Goal: Task Accomplishment & Management: Use online tool/utility

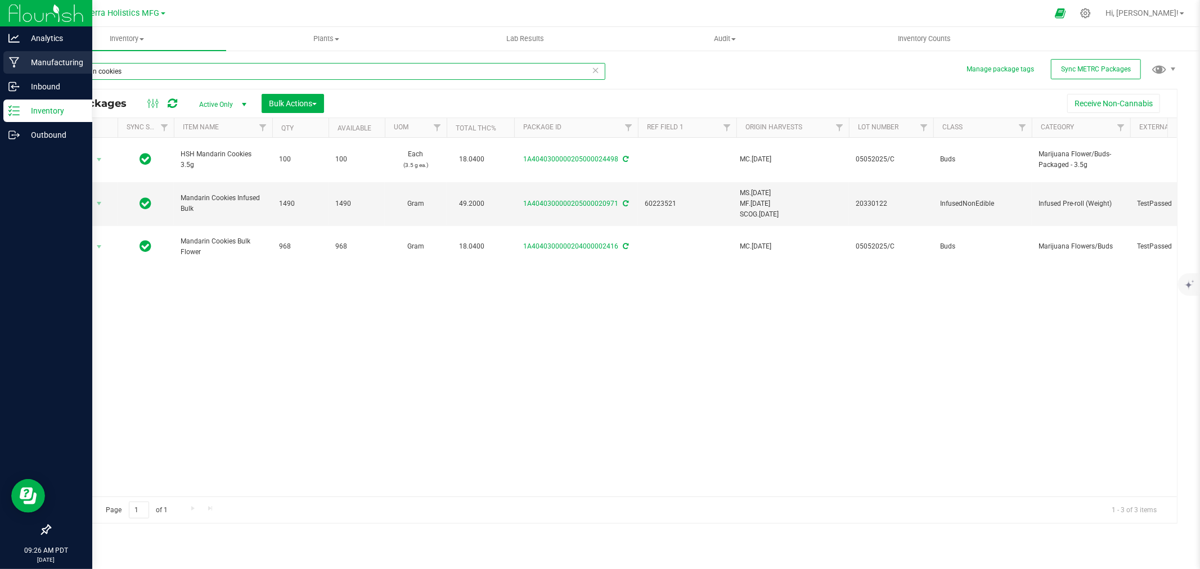
drag, startPoint x: 132, startPoint y: 68, endPoint x: 0, endPoint y: 65, distance: 131.6
click at [0, 65] on div "Analytics Manufacturing Inbound Inventory Outbound 09:26 AM PDT [DATE] 08/28 Hi…" at bounding box center [600, 284] width 1200 height 569
type input "3554"
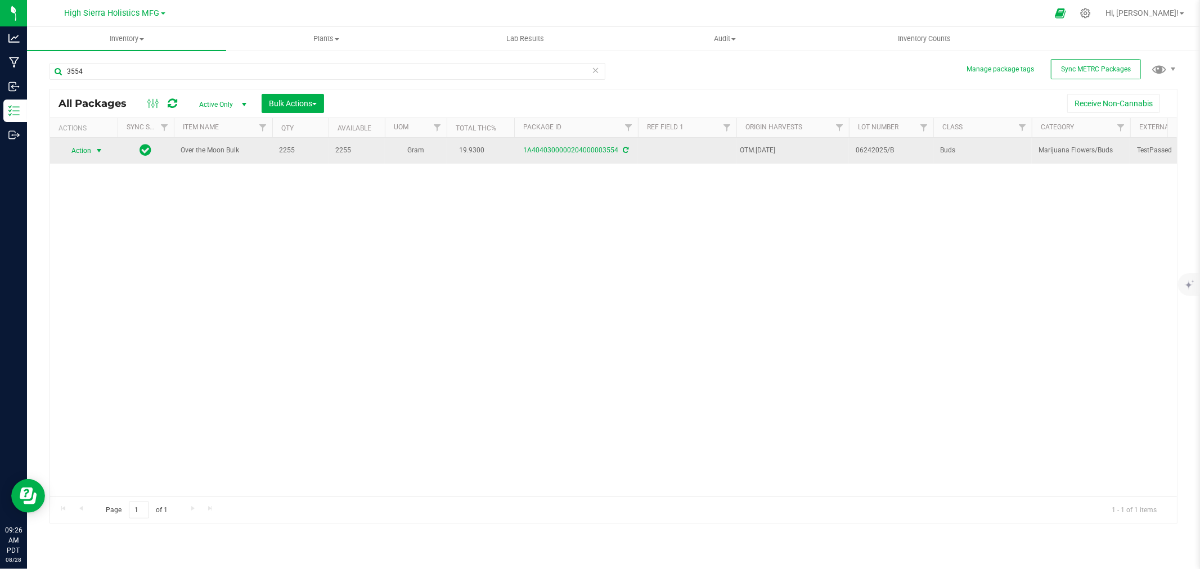
click at [94, 149] on span "select" at bounding box center [98, 150] width 9 height 9
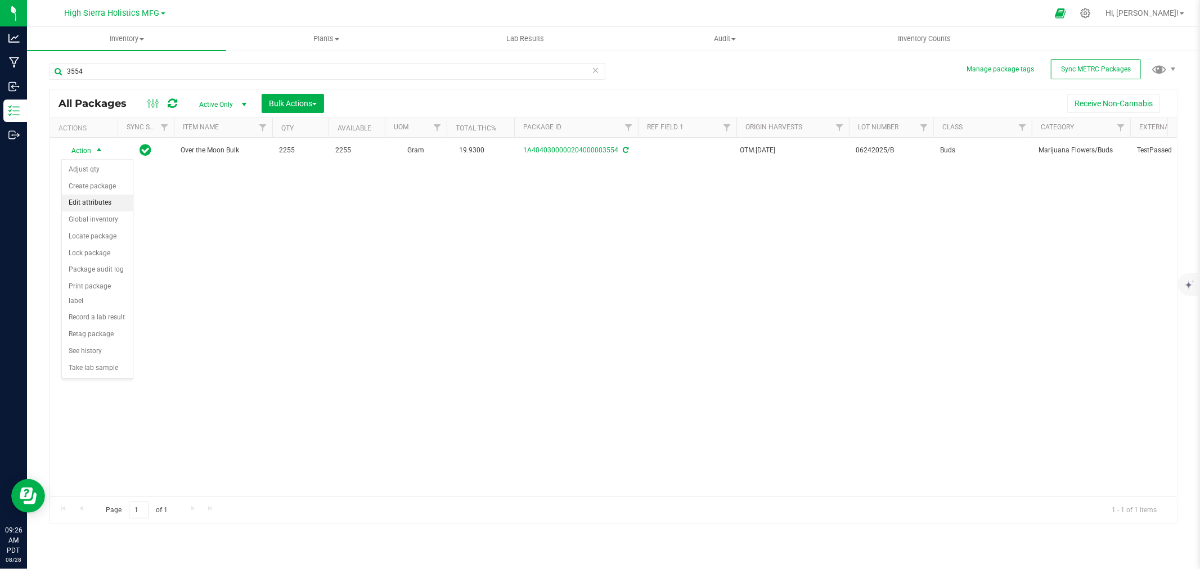
click at [110, 200] on li "Edit attributes" at bounding box center [97, 203] width 71 height 17
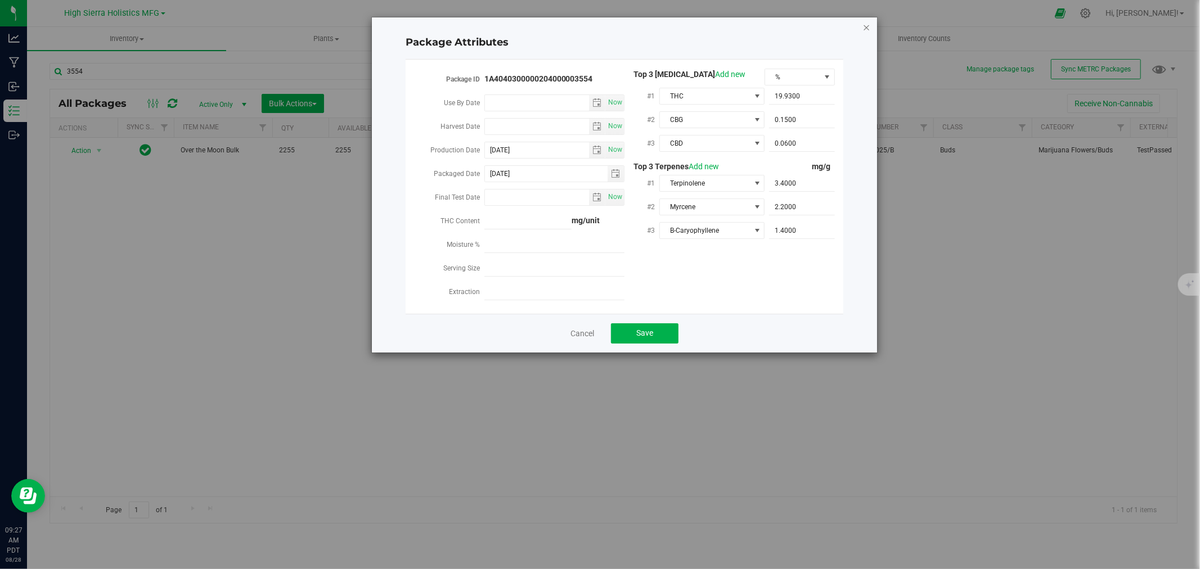
click at [869, 22] on icon "Close modal" at bounding box center [866, 26] width 8 height 13
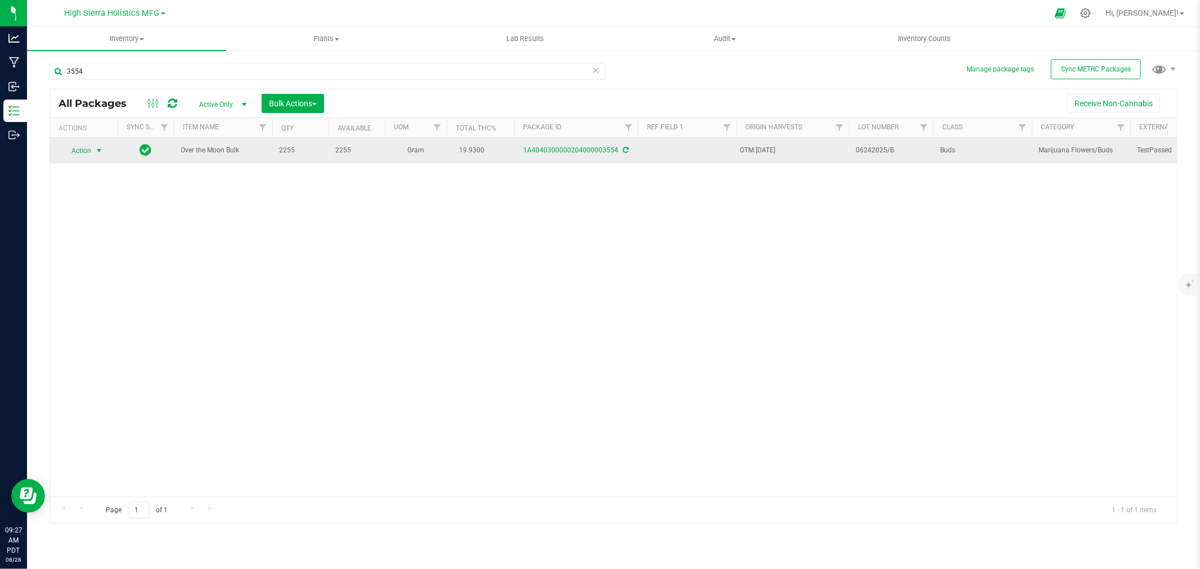
click at [93, 147] on span "select" at bounding box center [99, 151] width 14 height 16
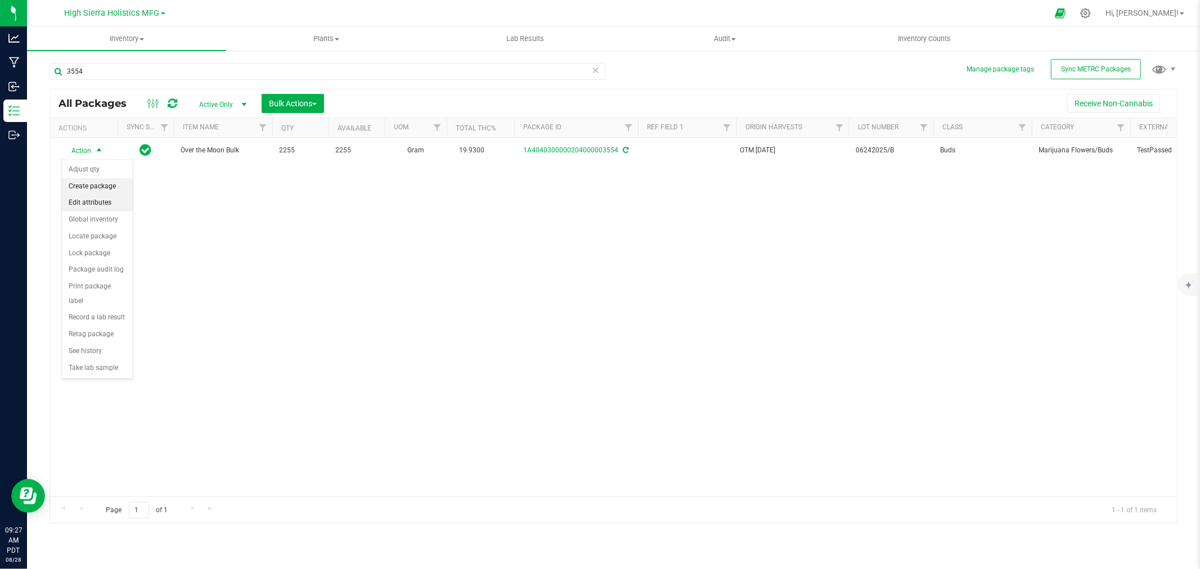
click at [89, 187] on li "Create package" at bounding box center [97, 186] width 71 height 17
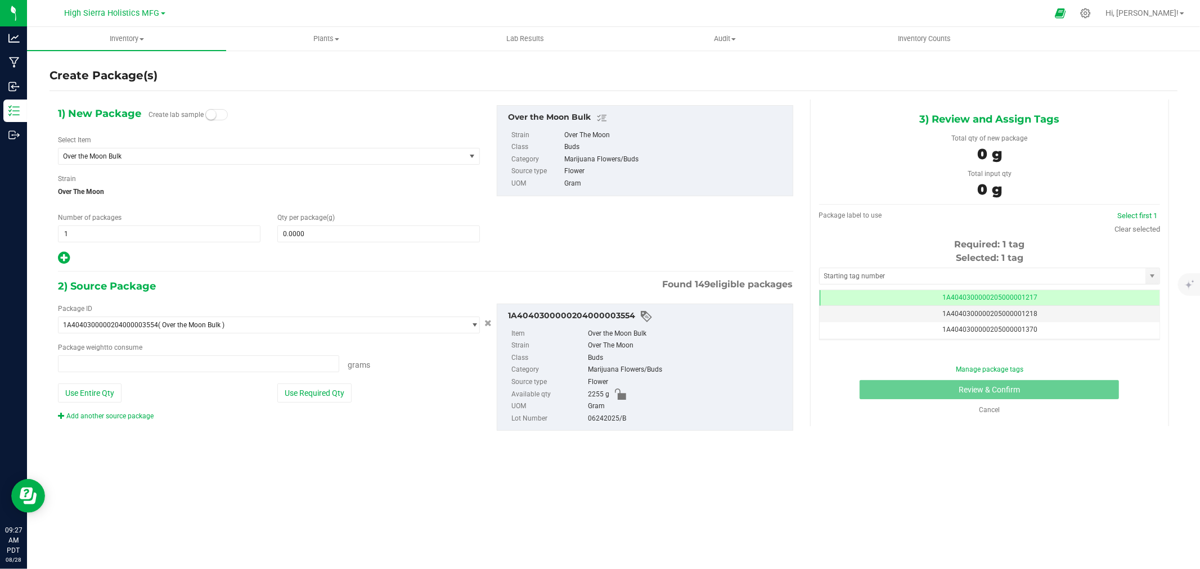
type input "0.0000 g"
click at [196, 159] on span "Over the Moon Bulk" at bounding box center [253, 156] width 381 height 8
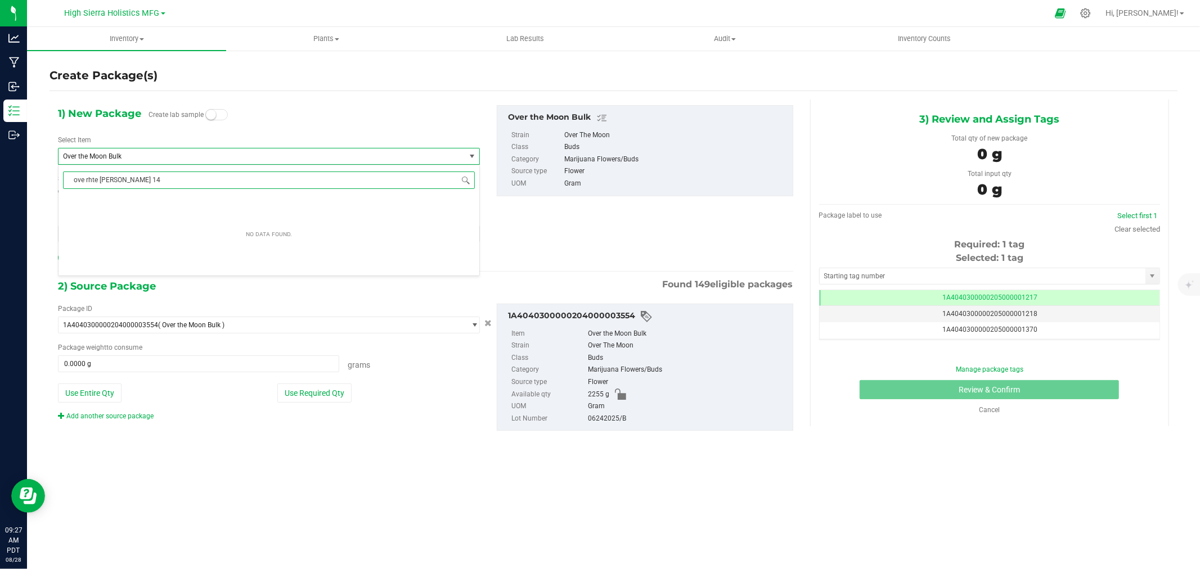
click at [87, 182] on input "ove rhte [PERSON_NAME] 14" at bounding box center [269, 180] width 412 height 17
type input "over the moon 14"
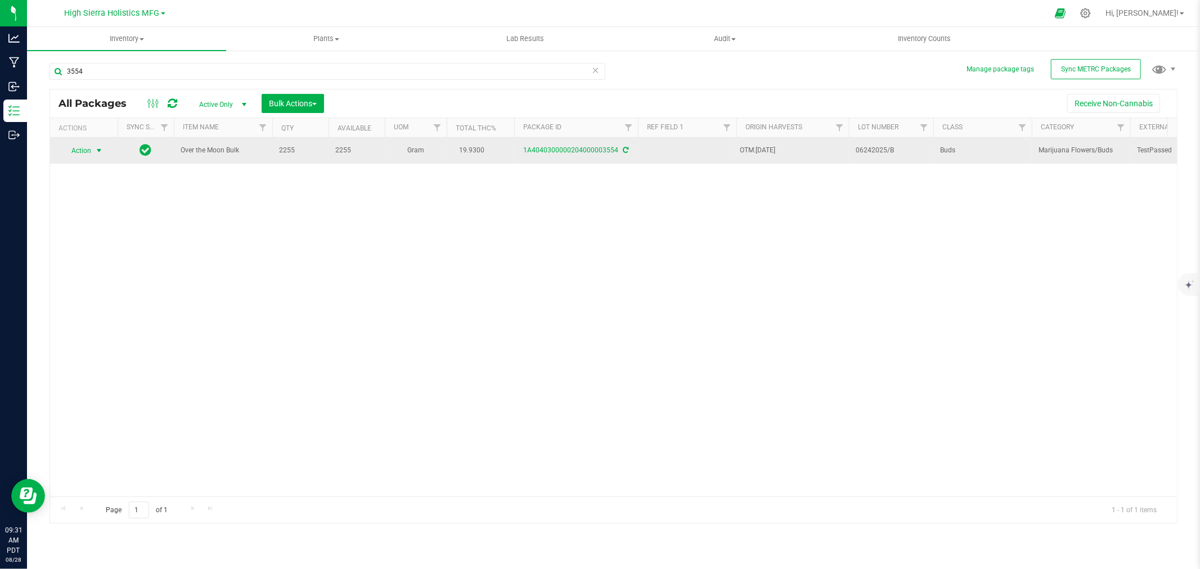
click at [85, 148] on span "Action" at bounding box center [76, 151] width 30 height 16
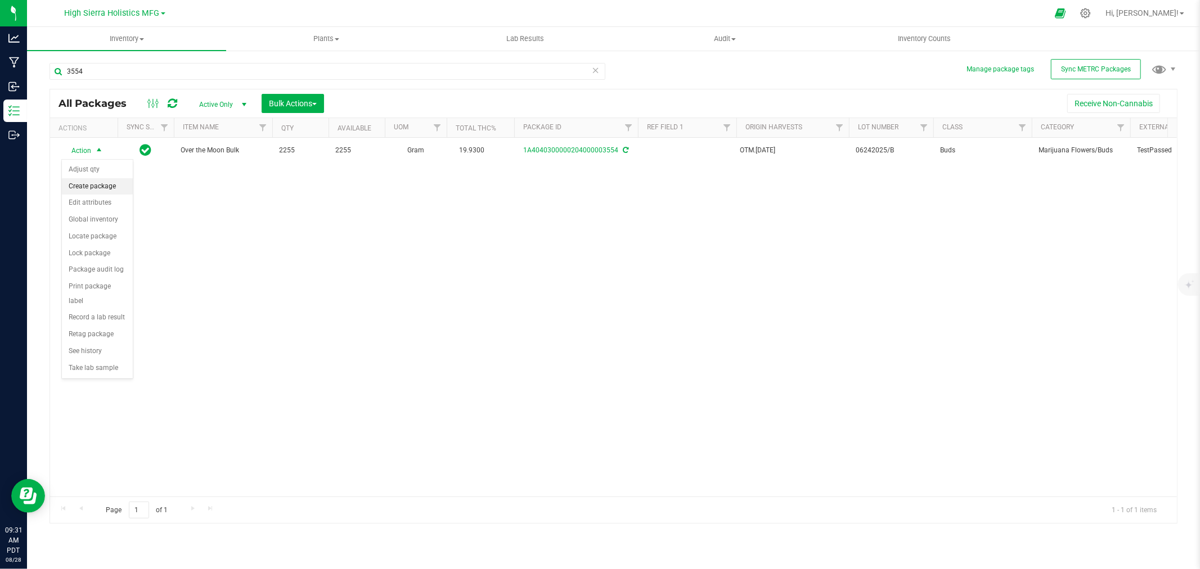
click at [92, 183] on li "Create package" at bounding box center [97, 186] width 71 height 17
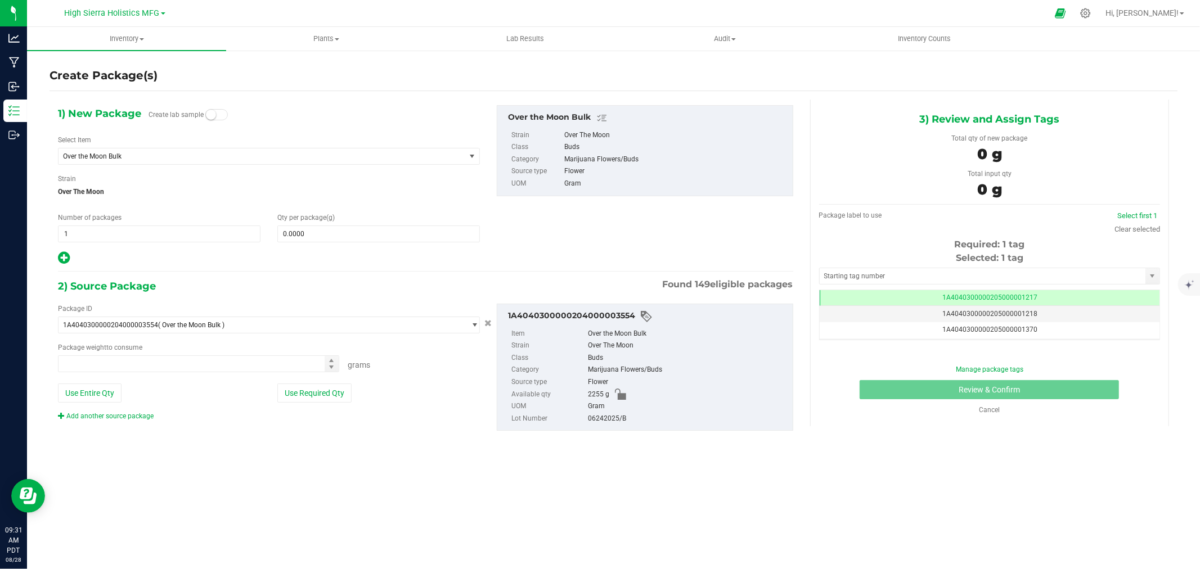
type input "0.0000 g"
click at [124, 157] on span "Over the Moon Bulk" at bounding box center [253, 156] width 381 height 8
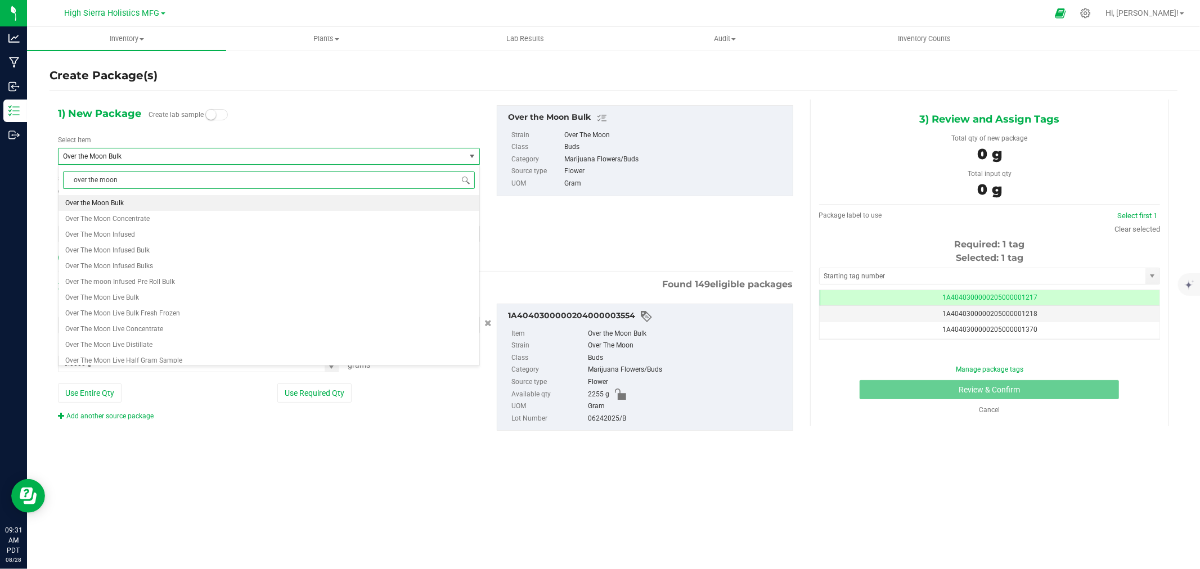
scroll to position [0, 0]
type input "over the moon 14"
click at [130, 201] on span "HSH Over the Moon 14g" at bounding box center [101, 203] width 73 height 8
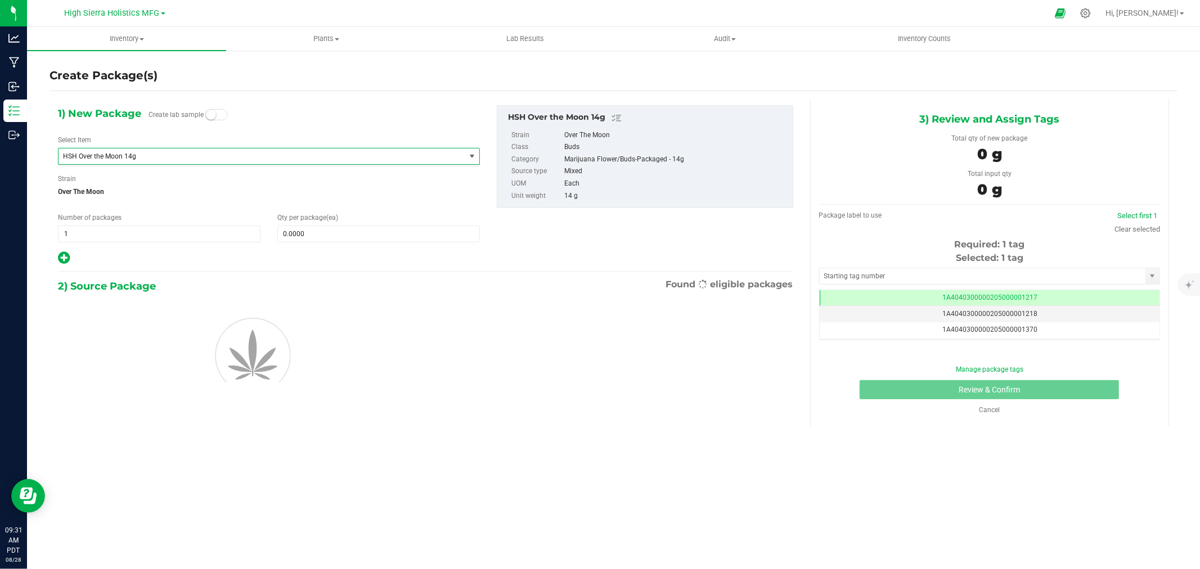
type input "0"
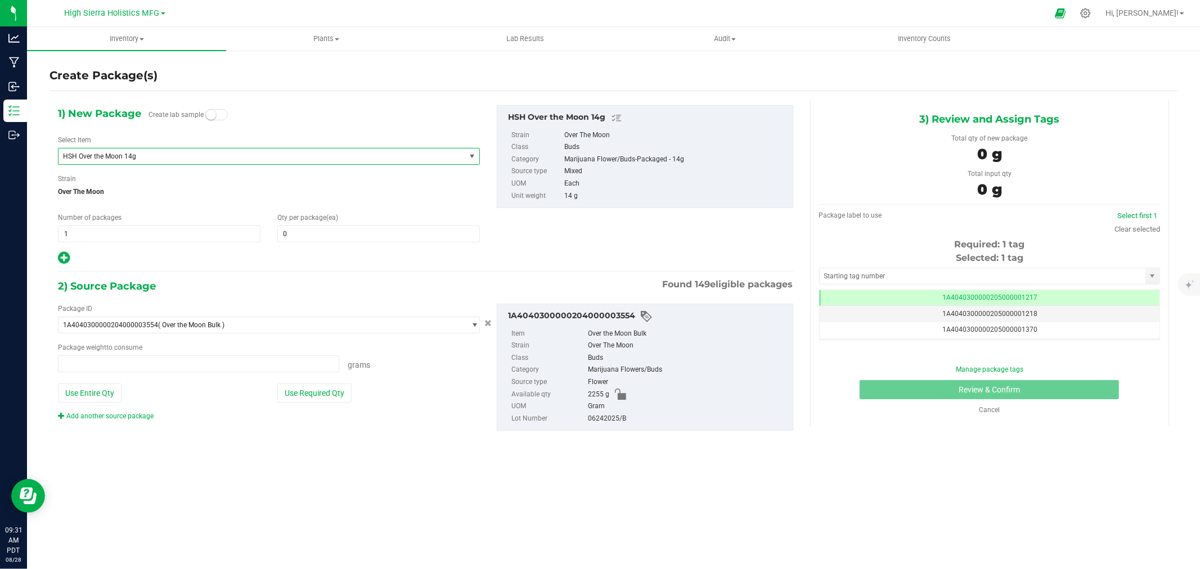
type input "0.0000 g"
click at [331, 233] on span at bounding box center [378, 234] width 202 height 17
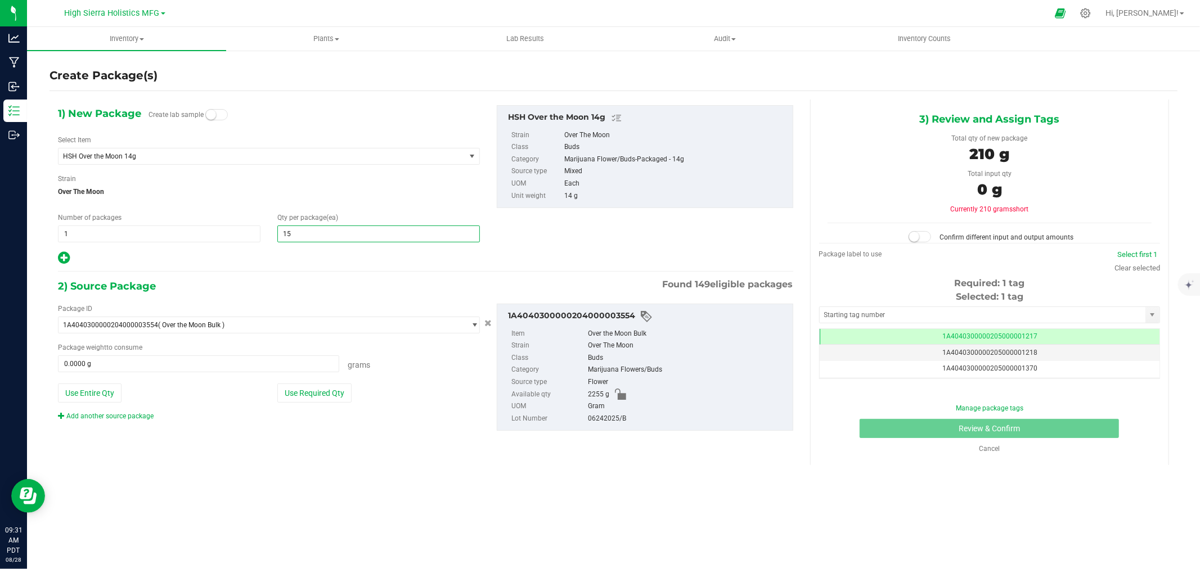
type input "158"
click at [341, 255] on div at bounding box center [269, 258] width 422 height 15
click at [317, 394] on button "Use Required Qty" at bounding box center [314, 393] width 74 height 19
type input "2212.0000 g"
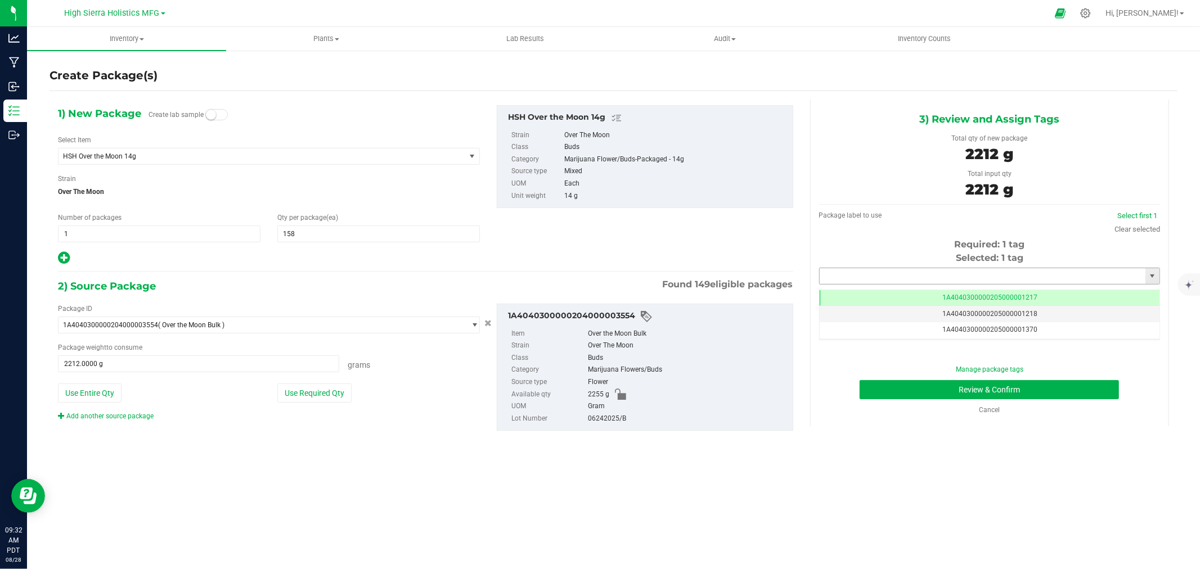
click at [852, 272] on input "text" at bounding box center [982, 276] width 326 height 16
click at [924, 291] on li "1A4040300000205000024499" at bounding box center [989, 295] width 340 height 17
type input "1A4040300000205000024499"
click at [924, 387] on button "Review & Confirm" at bounding box center [988, 389] width 259 height 19
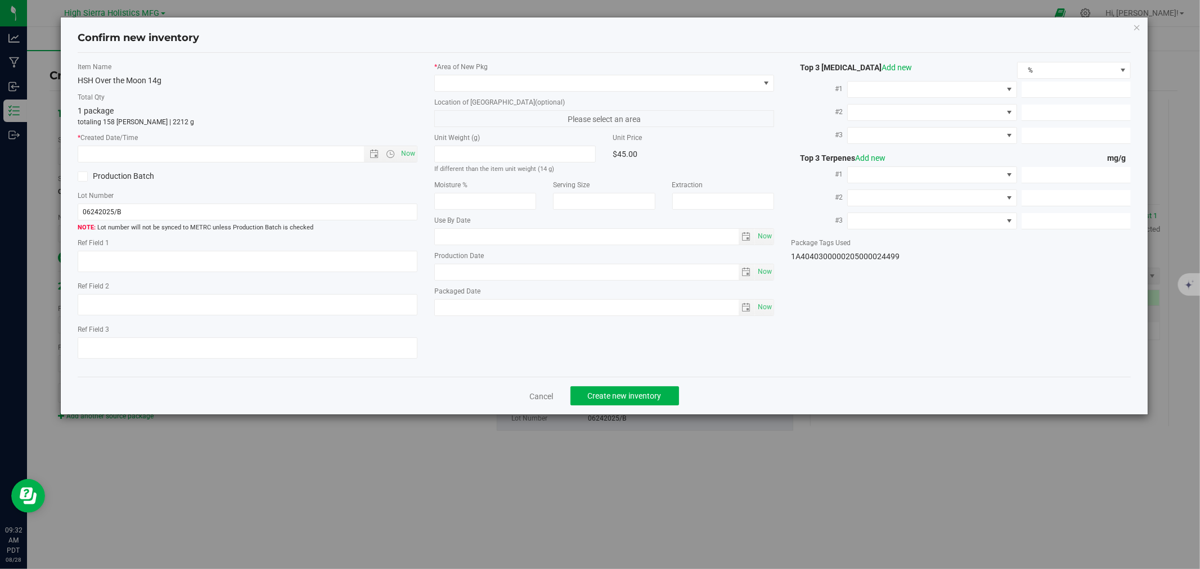
type input "[DATE]"
type input "19.9300"
type input "0.1500"
type input "0.0600"
type input "3.4000"
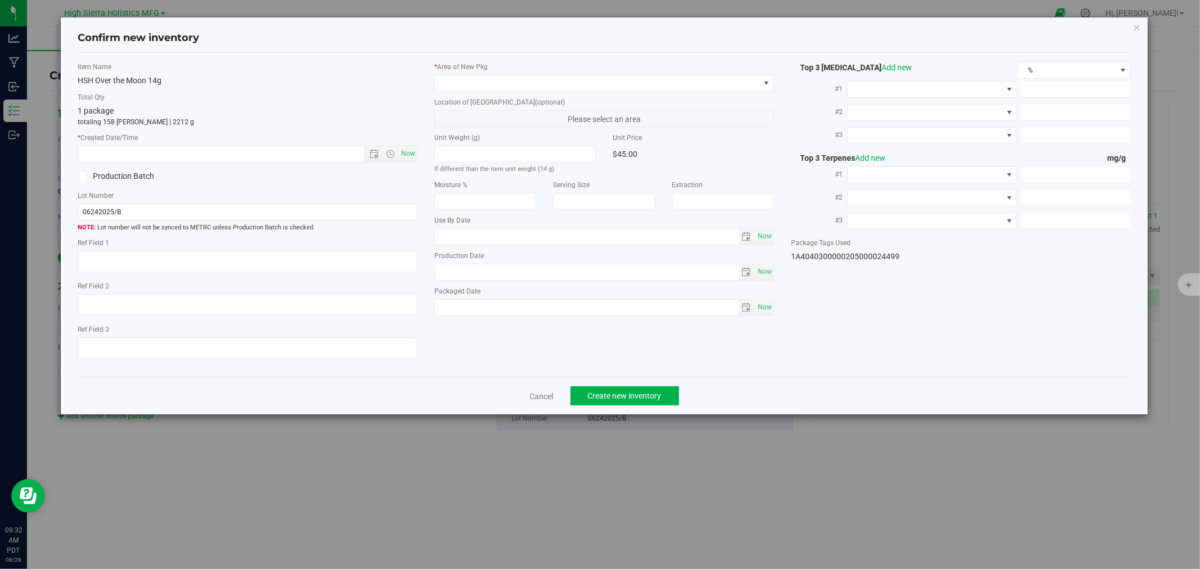
type input "2.2000"
type input "1.4000"
click at [411, 152] on span "Now" at bounding box center [408, 154] width 19 height 16
type input "[DATE] 9:32 AM"
click at [470, 68] on label "* Area of [GEOGRAPHIC_DATA]" at bounding box center [604, 67] width 340 height 10
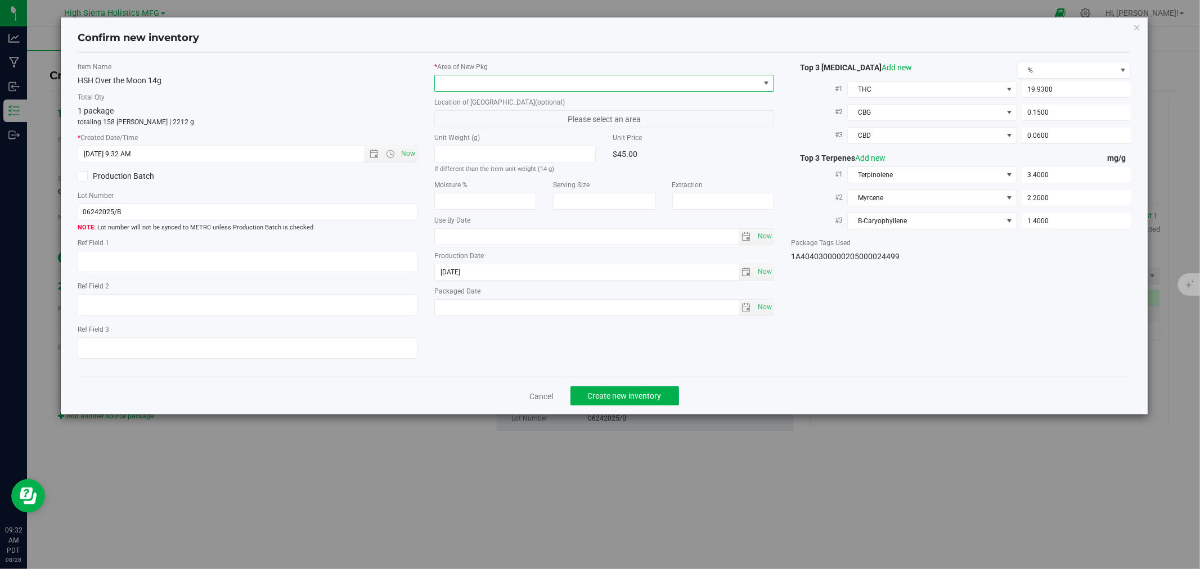
click at [469, 83] on span at bounding box center [597, 83] width 325 height 16
click at [465, 145] on li "Safe Room" at bounding box center [604, 146] width 339 height 16
click at [393, 119] on p "totaling 158 [PERSON_NAME] | 2212 g" at bounding box center [248, 122] width 340 height 10
click at [639, 404] on button "Create new inventory" at bounding box center [624, 395] width 109 height 19
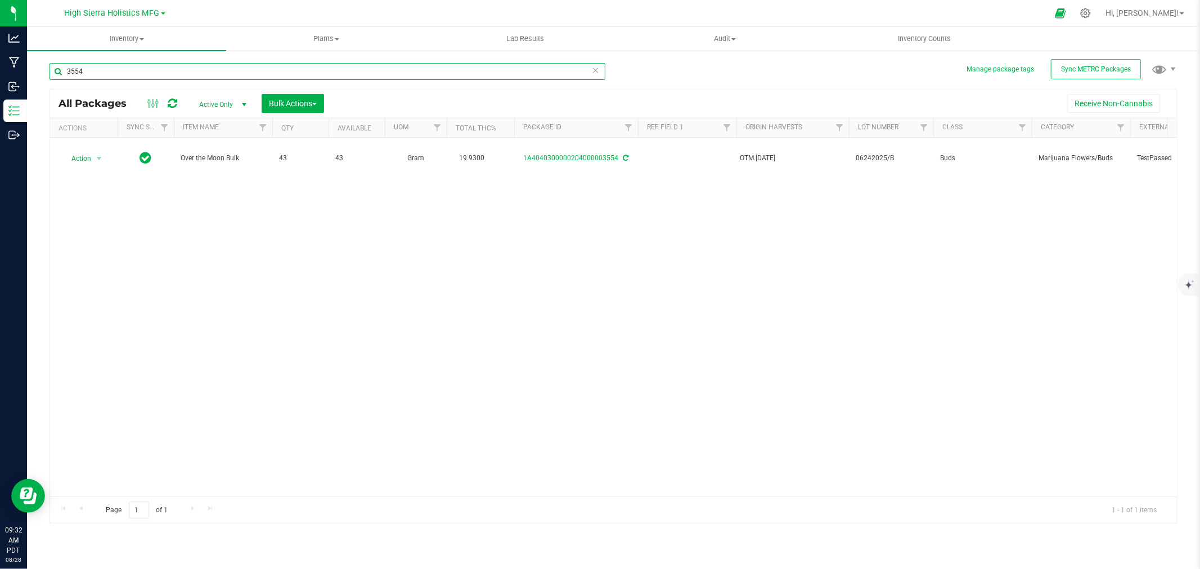
click at [67, 67] on input "3554" at bounding box center [327, 71] width 556 height 17
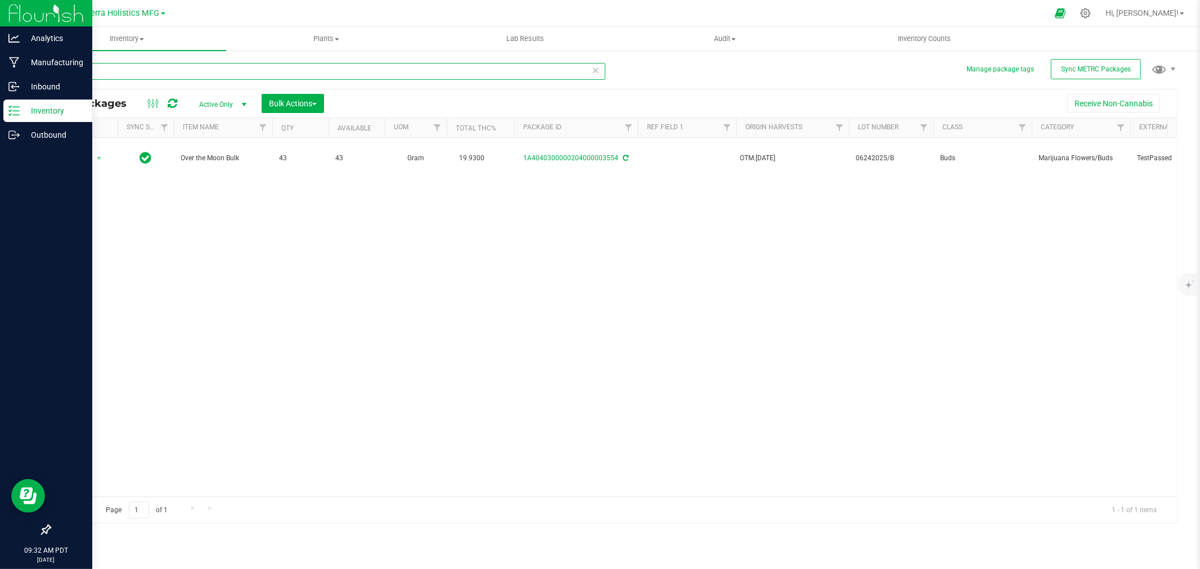
drag, startPoint x: 85, startPoint y: 67, endPoint x: 24, endPoint y: 16, distance: 79.8
click at [34, 71] on div "Manage package tags Sync METRC Packages 3554 All Packages Active Only Active On…" at bounding box center [613, 220] width 1173 height 343
type input "over the moon"
